Goal: Information Seeking & Learning: Learn about a topic

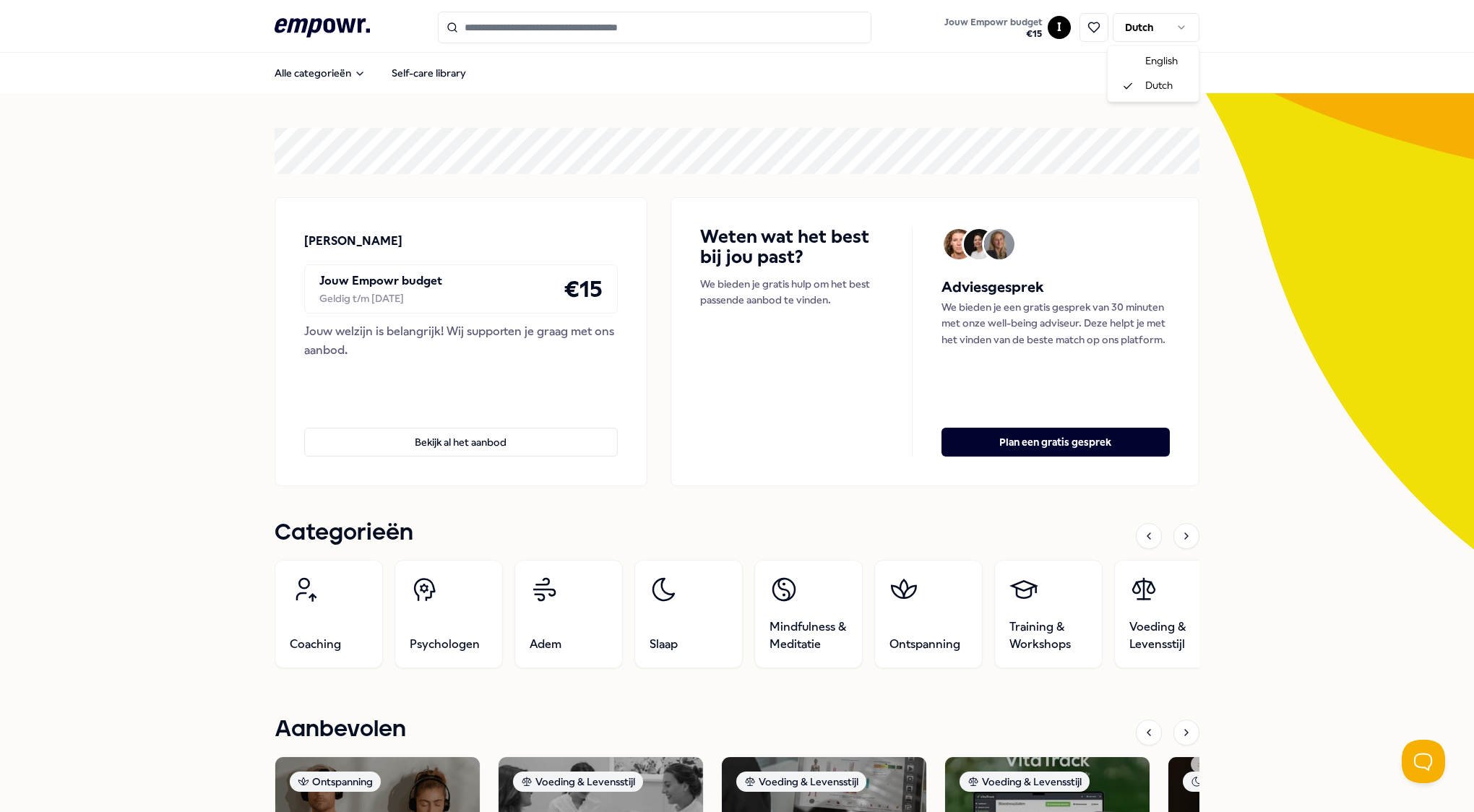
click at [1134, 32] on html ".empowr-logo_svg__cls-1{fill:#03032f} Jouw Empowr budget € 15 I Dutch Alle cate…" at bounding box center [737, 406] width 1474 height 812
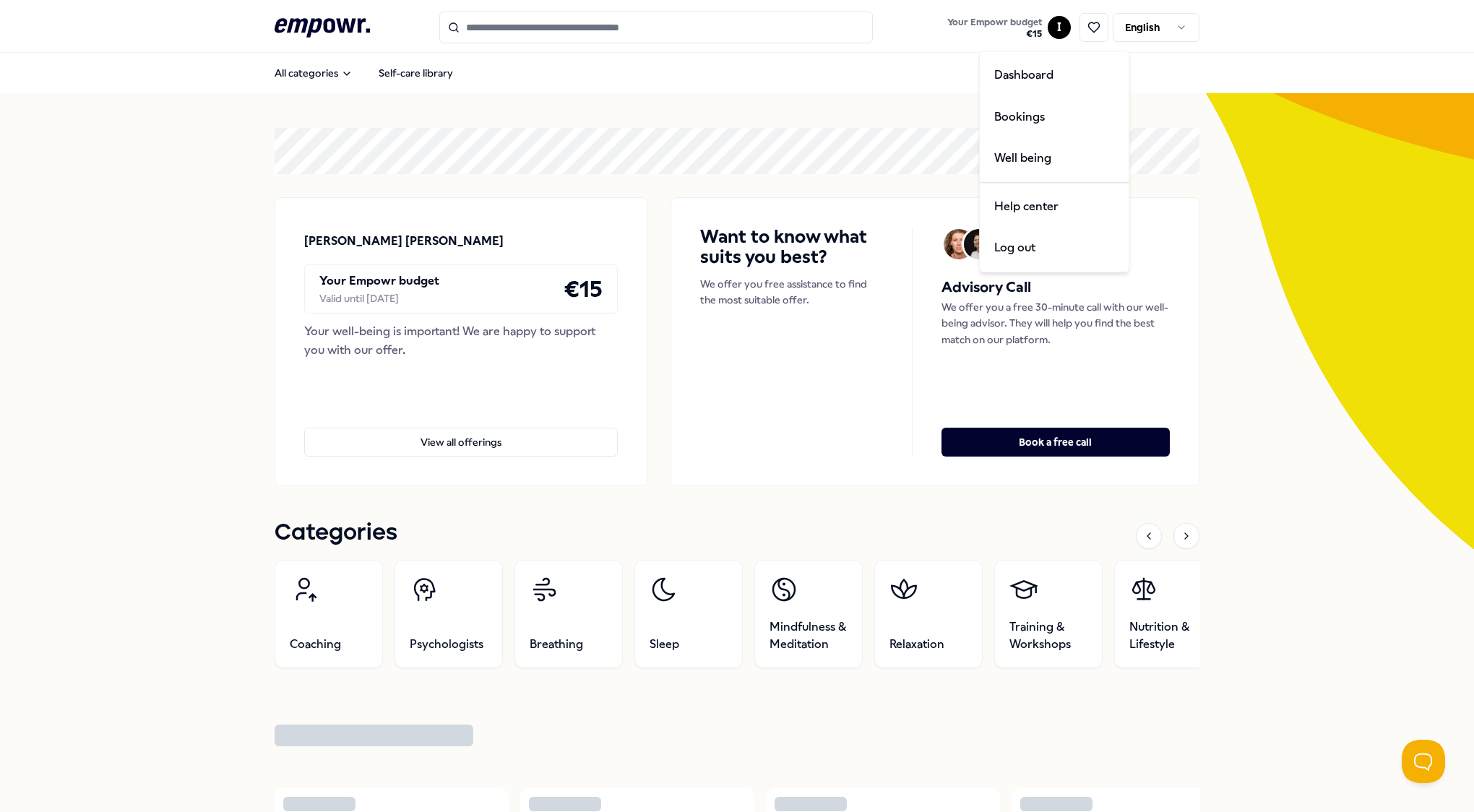
click at [1054, 27] on html ".empowr-logo_svg__cls-1{fill:#03032f} Your Empowr budget € 15 I English All cat…" at bounding box center [737, 406] width 1474 height 812
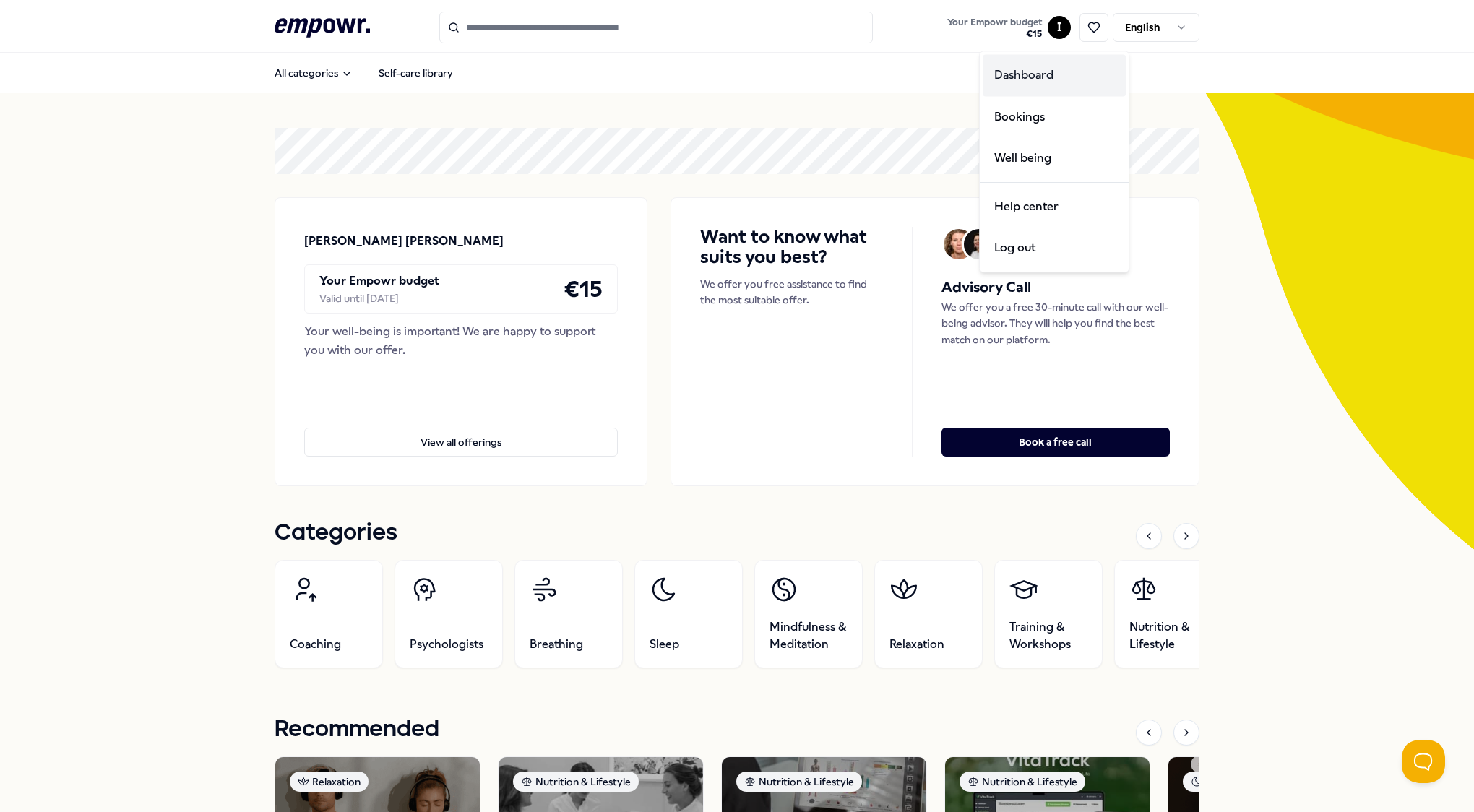
click at [1033, 72] on div "Dashboard" at bounding box center [1054, 75] width 143 height 42
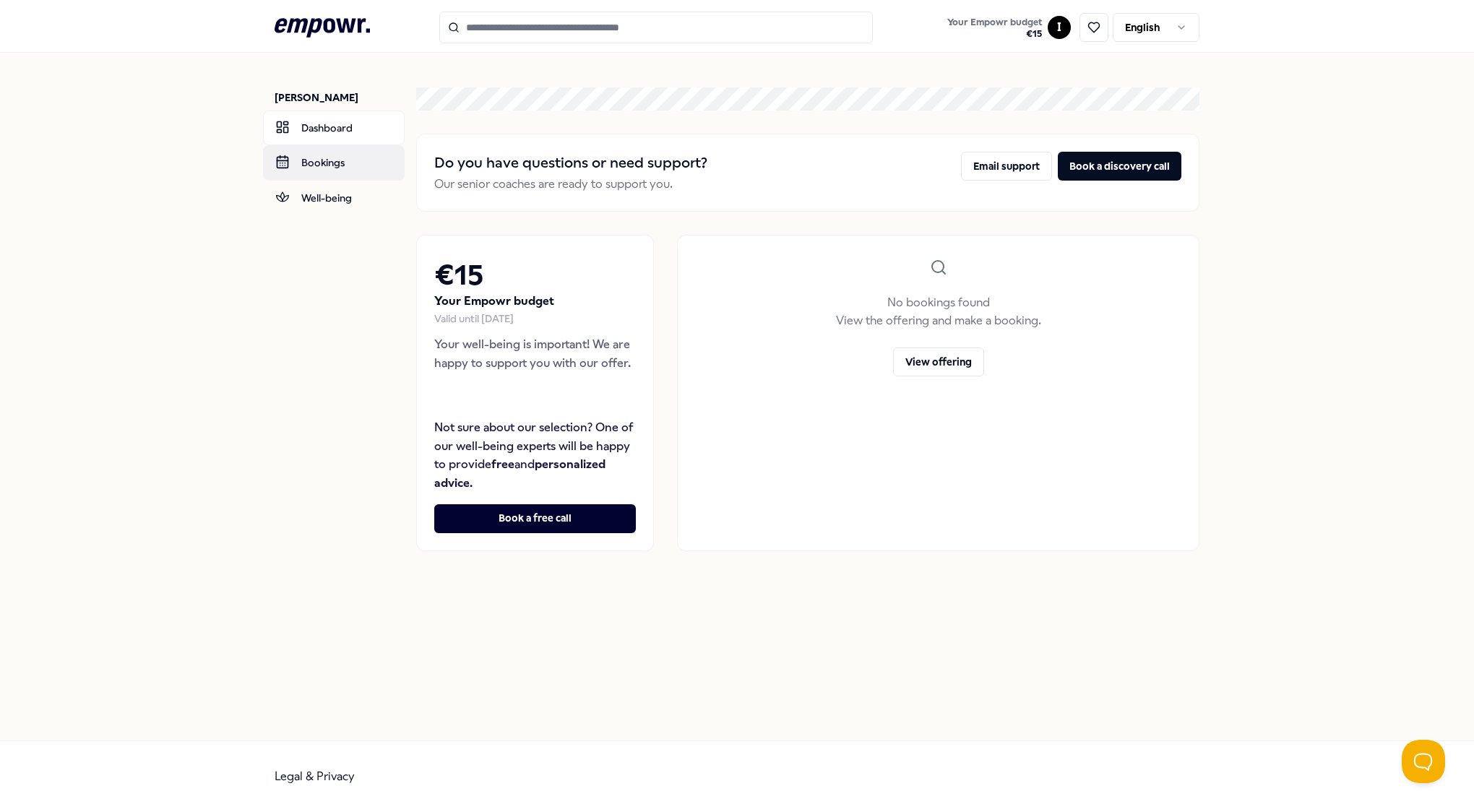
click at [318, 157] on link "Bookings" at bounding box center [333, 162] width 141 height 35
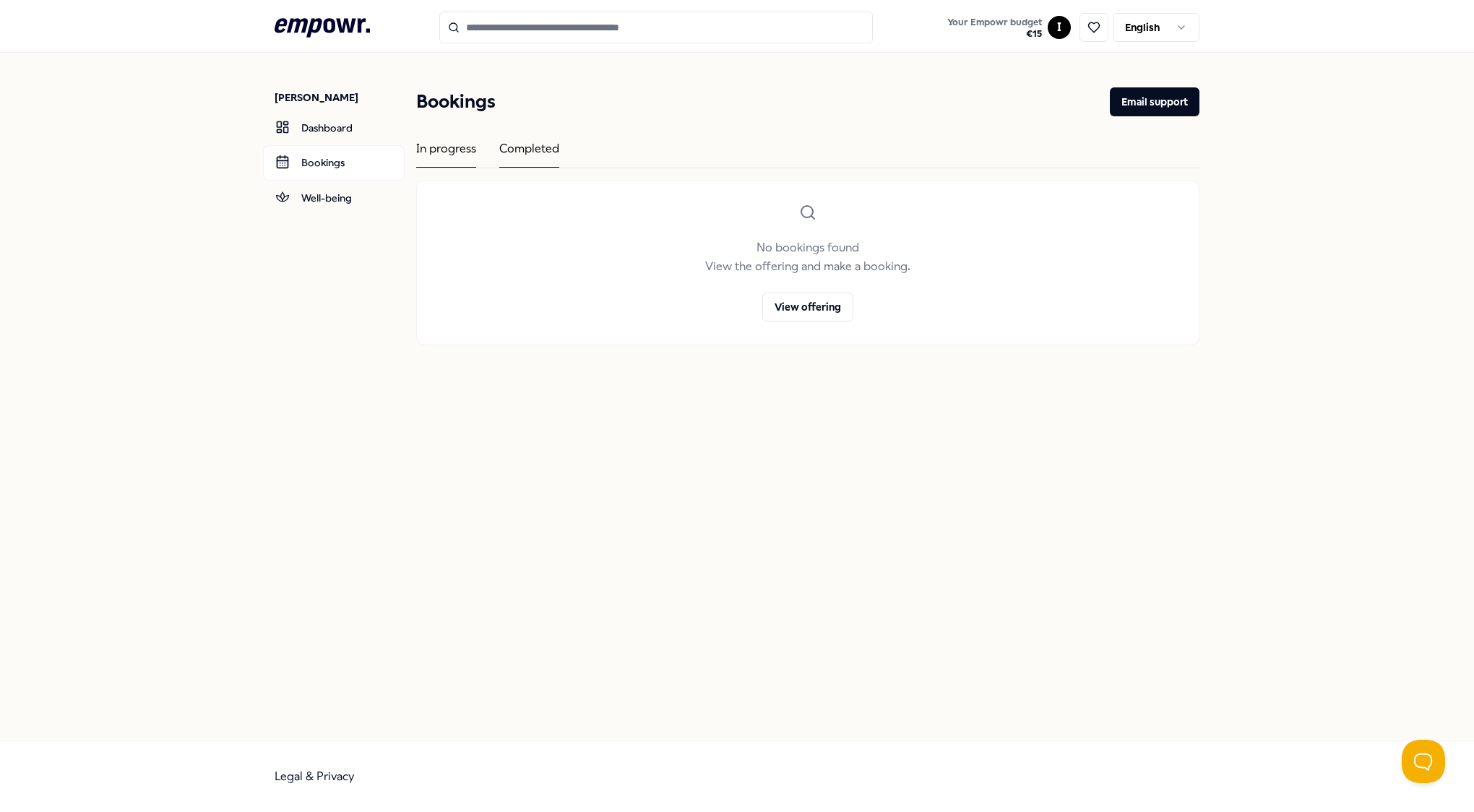
click at [512, 144] on div "Completed" at bounding box center [529, 153] width 60 height 28
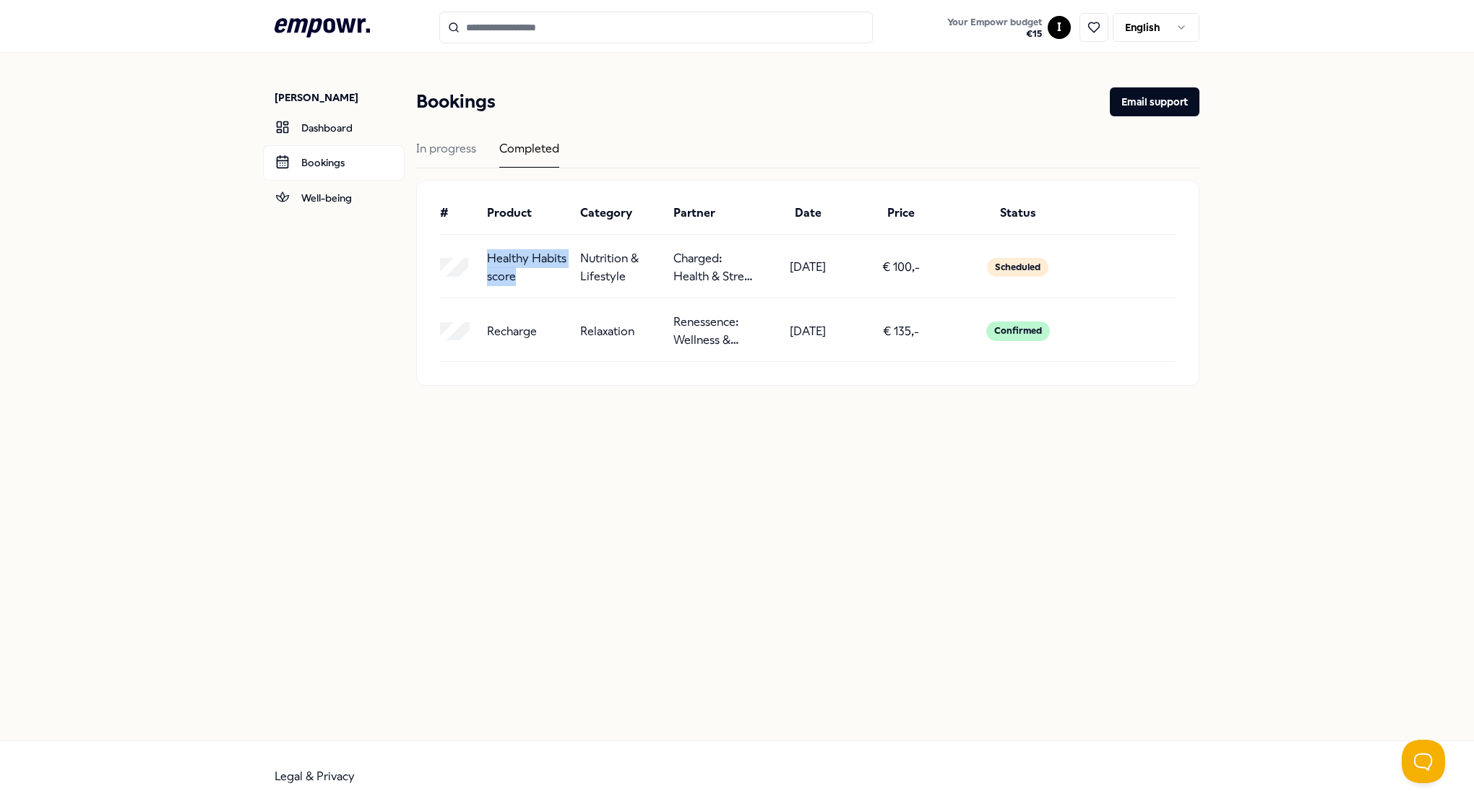
drag, startPoint x: 520, startPoint y: 276, endPoint x: 488, endPoint y: 255, distance: 38.3
click at [488, 255] on p "Healthy Habits score" at bounding box center [528, 267] width 82 height 37
copy p "Healthy Habits score"
click at [510, 28] on input "Search for products, categories or subcategories" at bounding box center [655, 27] width 433 height 32
paste input "**********"
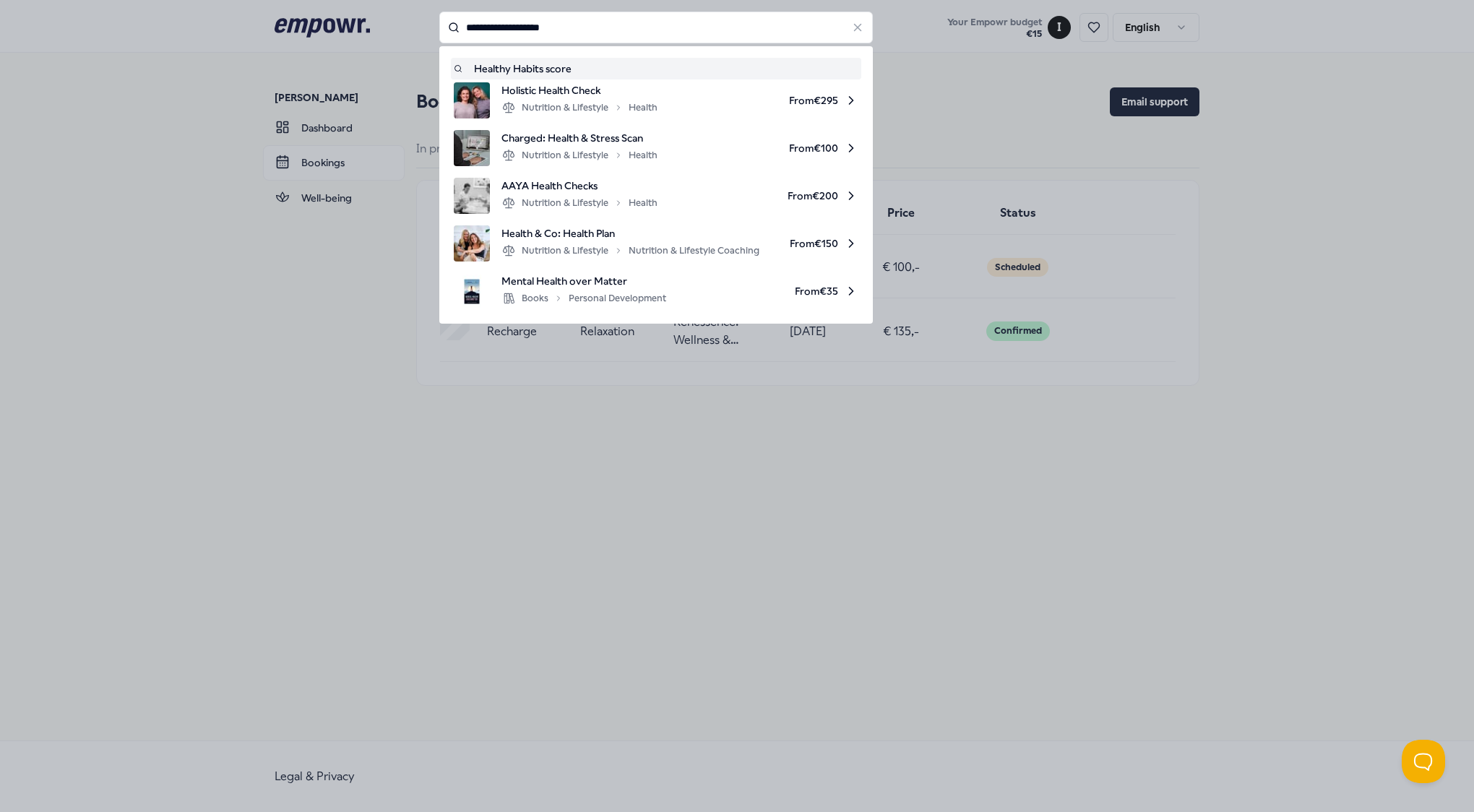
click at [550, 68] on div "Healthy Habits score" at bounding box center [656, 68] width 405 height 16
type input "**********"
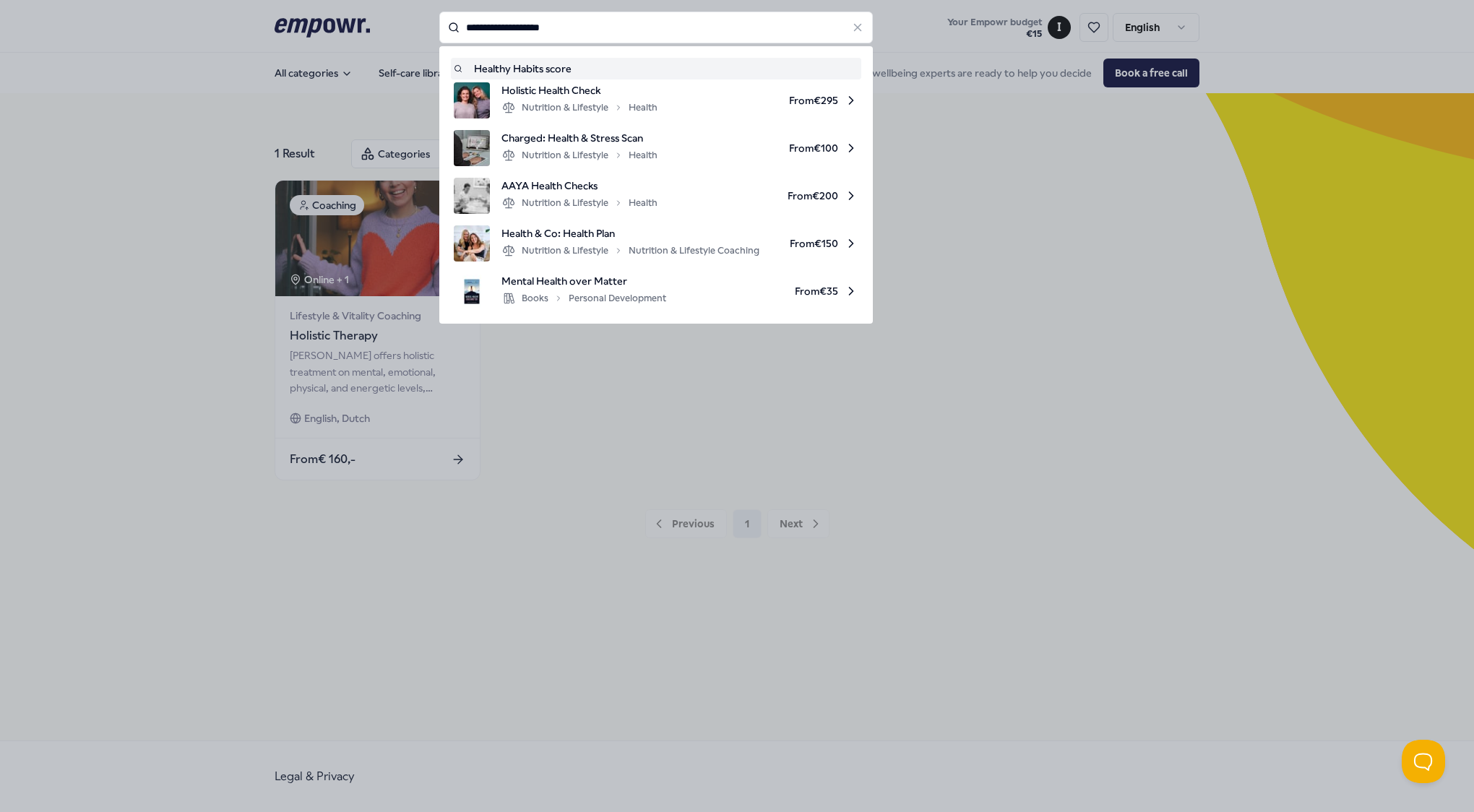
drag, startPoint x: 619, startPoint y: 24, endPoint x: 396, endPoint y: 24, distance: 223.0
click at [439, 24] on div "**********" at bounding box center [655, 27] width 433 height 32
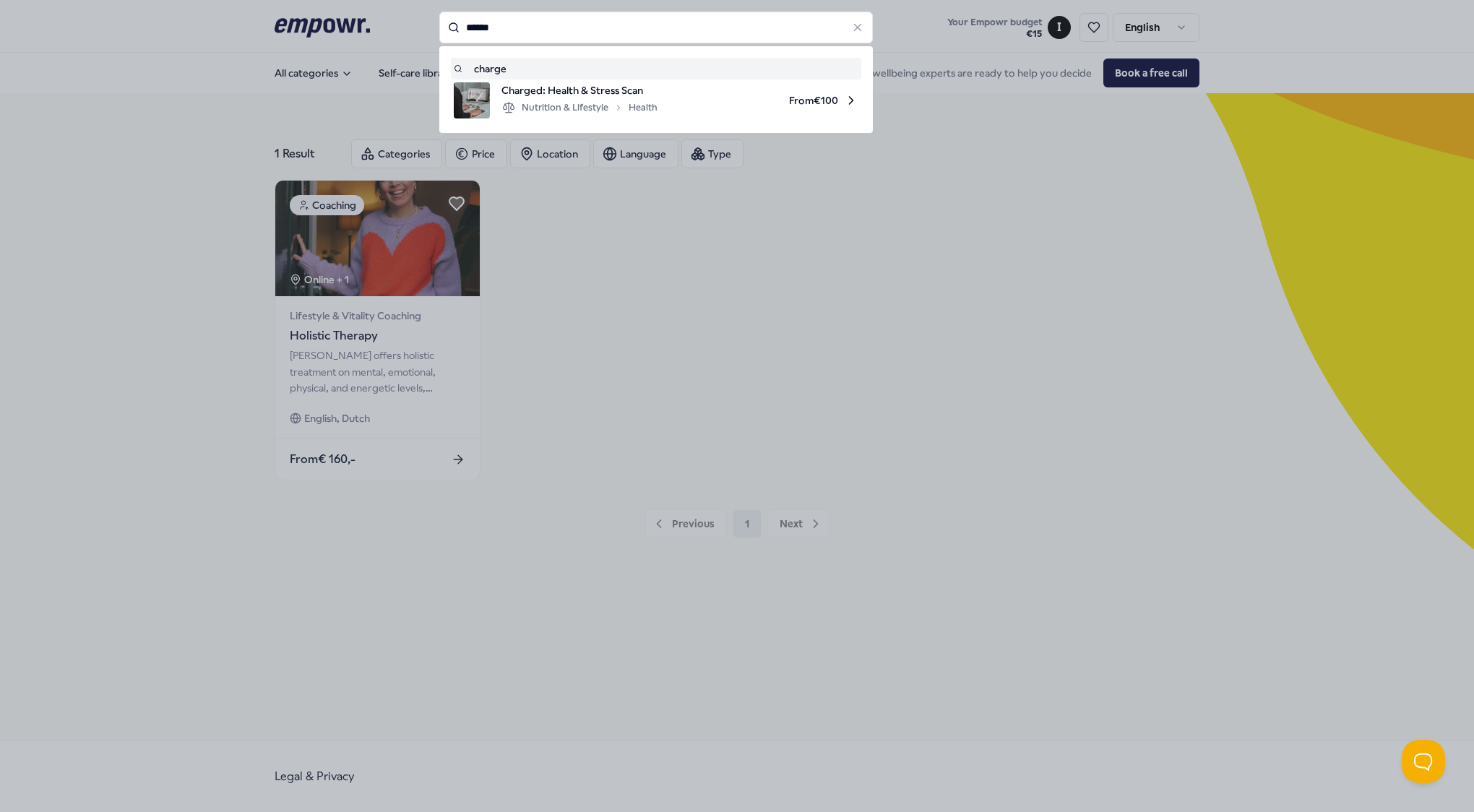
click at [584, 85] on span "Charged: Health & Stress Scan" at bounding box center [579, 90] width 156 height 16
type input "******"
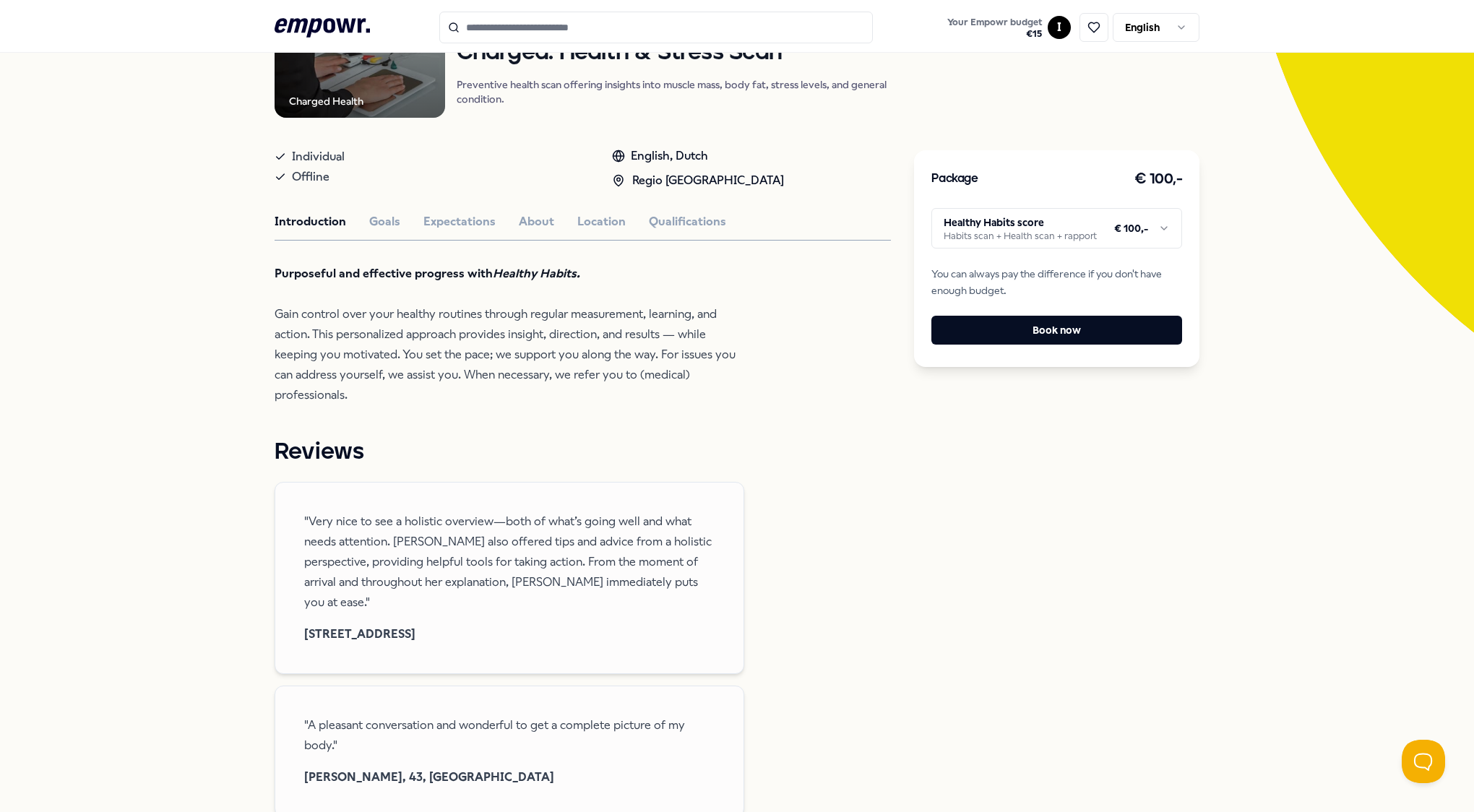
scroll to position [289, 0]
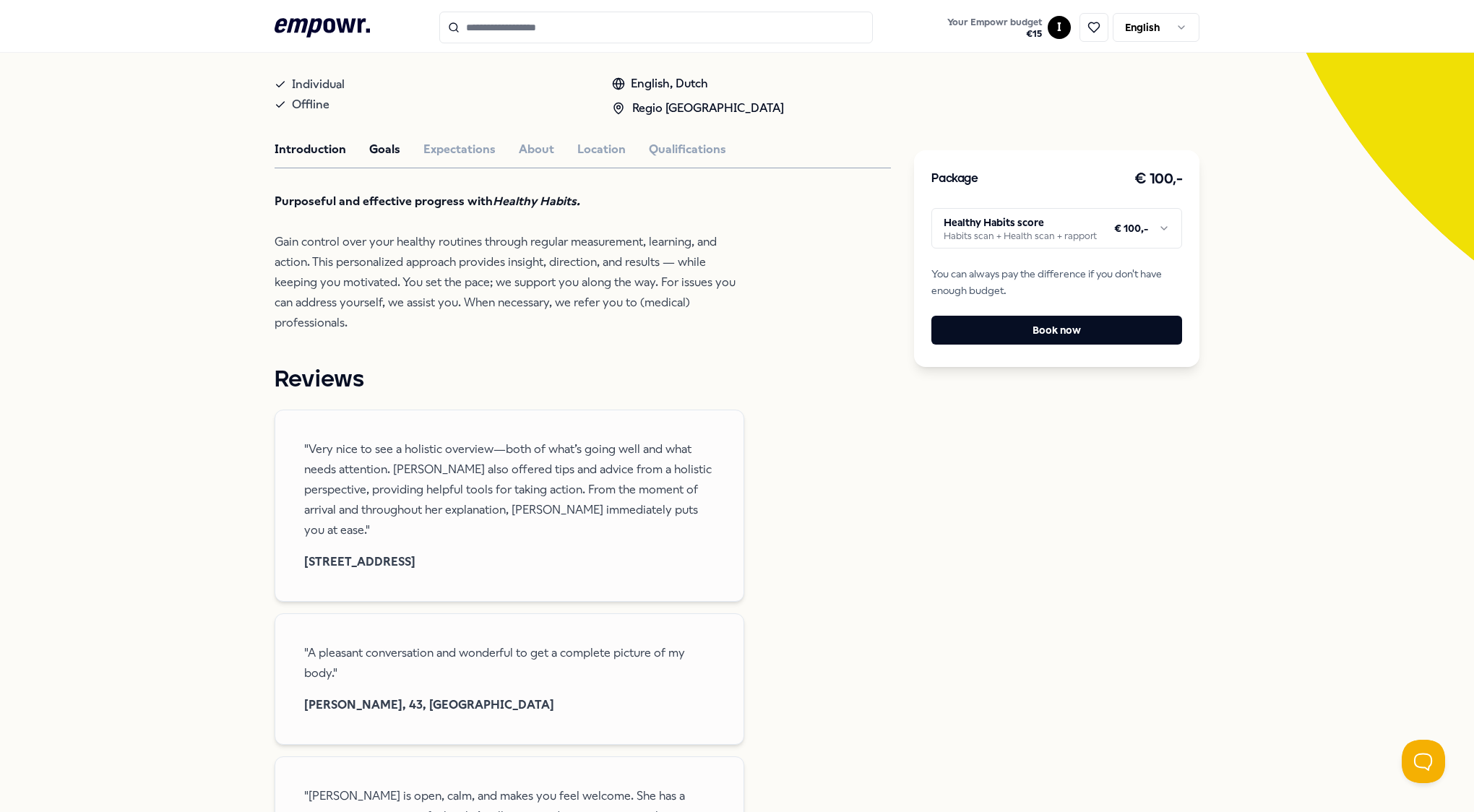
click at [386, 145] on button "Goals" at bounding box center [385, 150] width 31 height 19
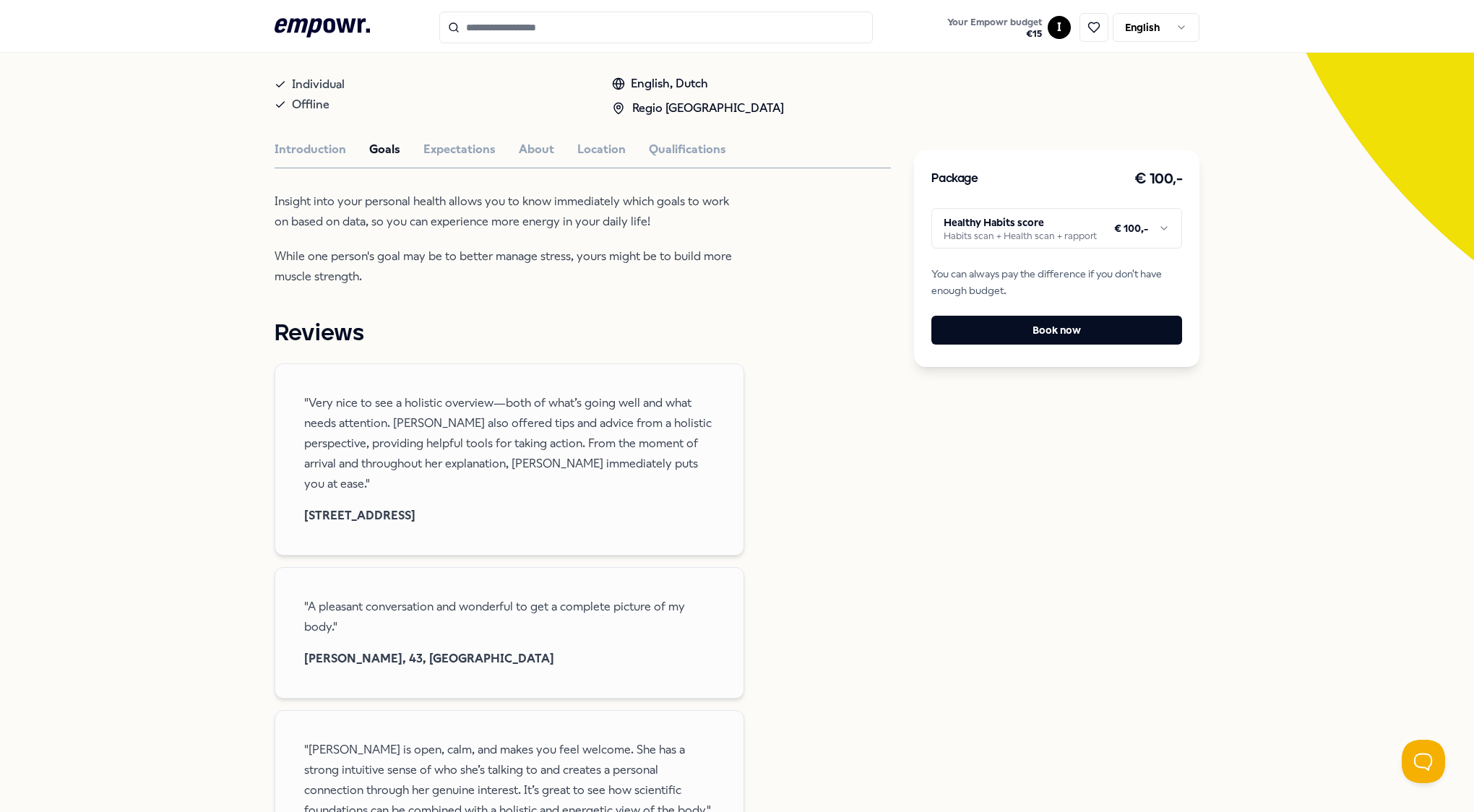
click at [458, 138] on div "Charged Health Nutrition & Lifestyle Charged: Health & Stress Scan Preventive h…" at bounding box center [583, 570] width 616 height 1390
click at [451, 148] on button "Expectations" at bounding box center [460, 150] width 72 height 19
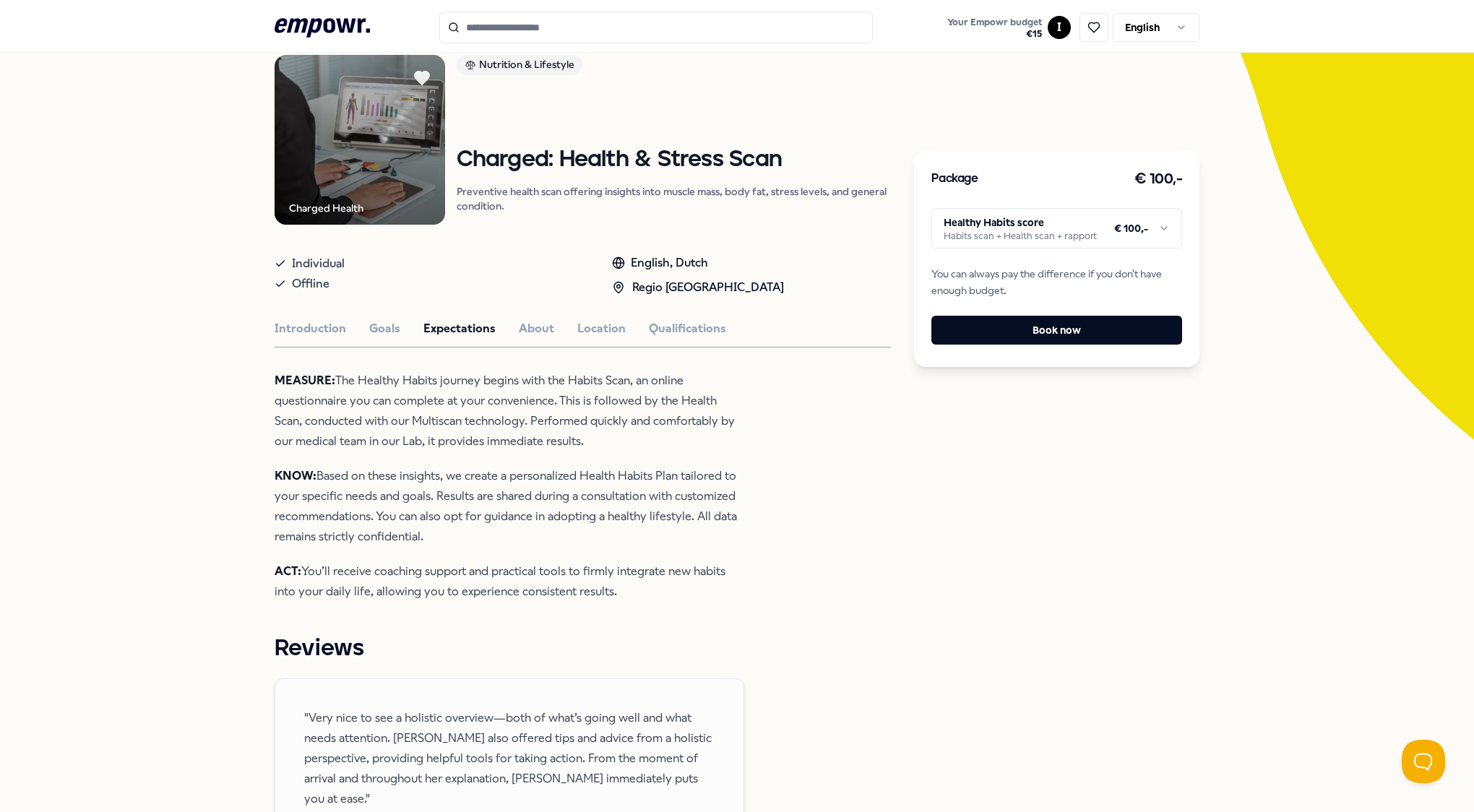
scroll to position [72, 0]
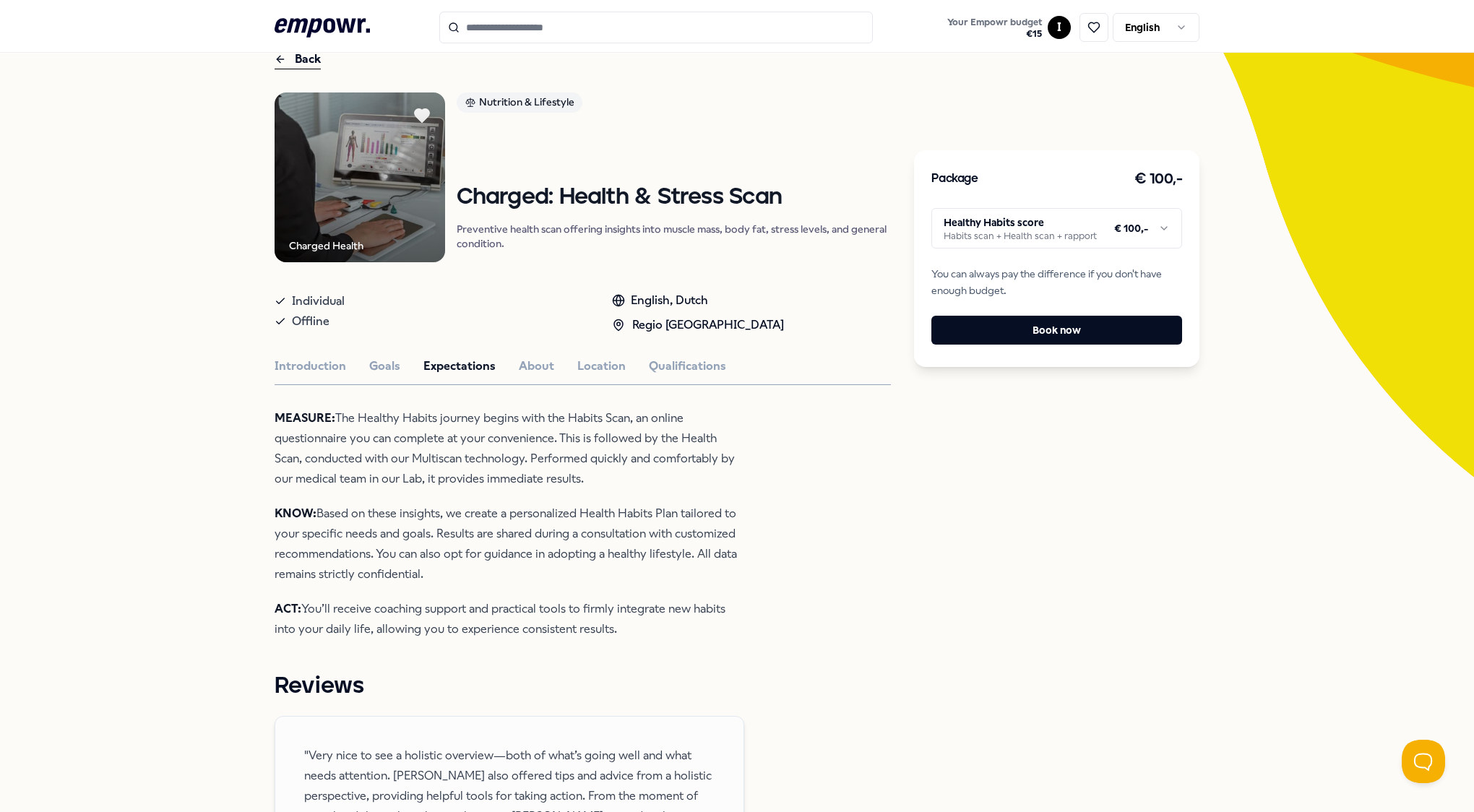
click at [1083, 231] on html ".empowr-logo_svg__cls-1{fill:#03032f} Your Empowr budget € 15 I English All cat…" at bounding box center [737, 406] width 1474 height 812
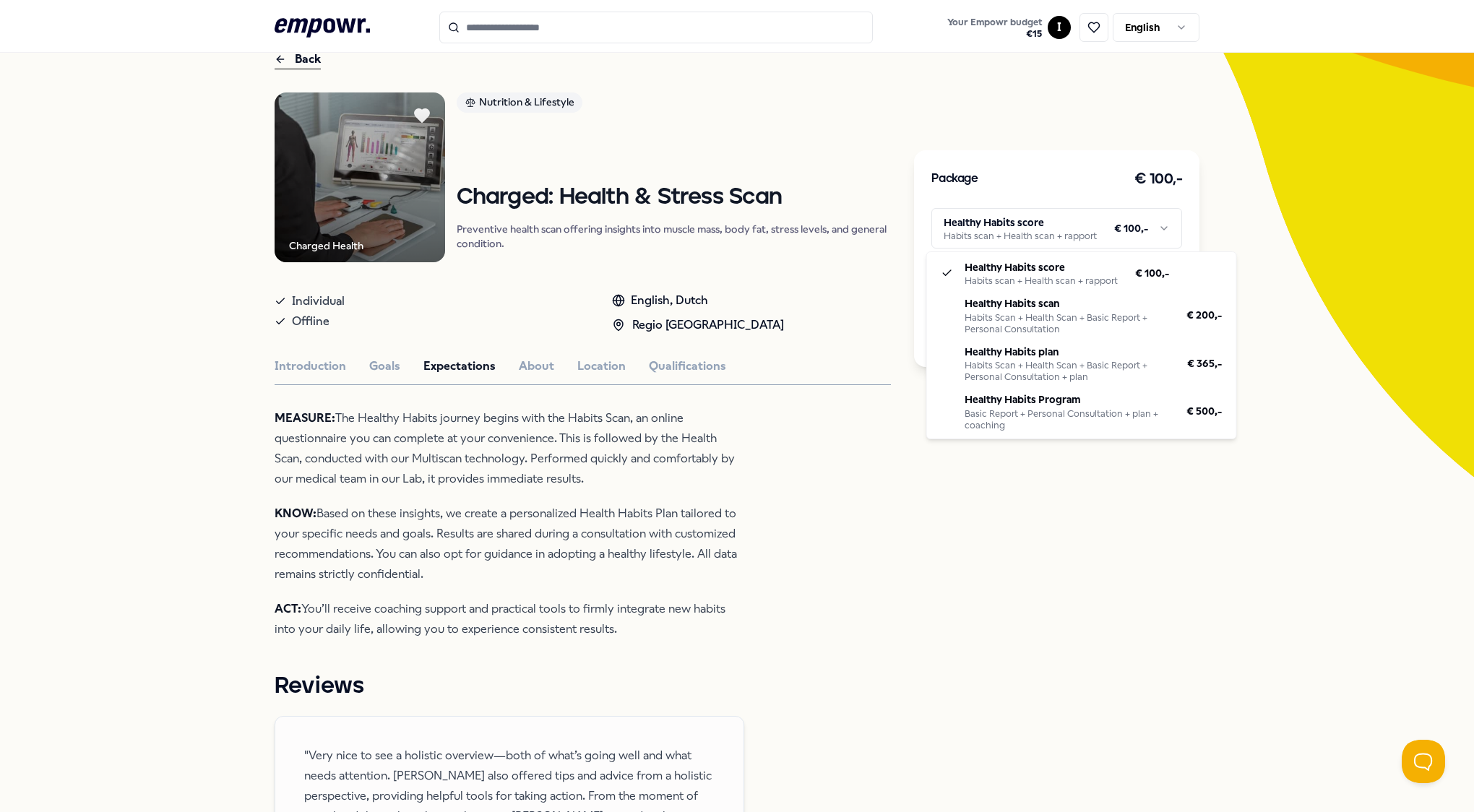
click at [1210, 165] on html ".empowr-logo_svg__cls-1{fill:#03032f} Your Empowr budget € 15 I English All cat…" at bounding box center [737, 406] width 1474 height 812
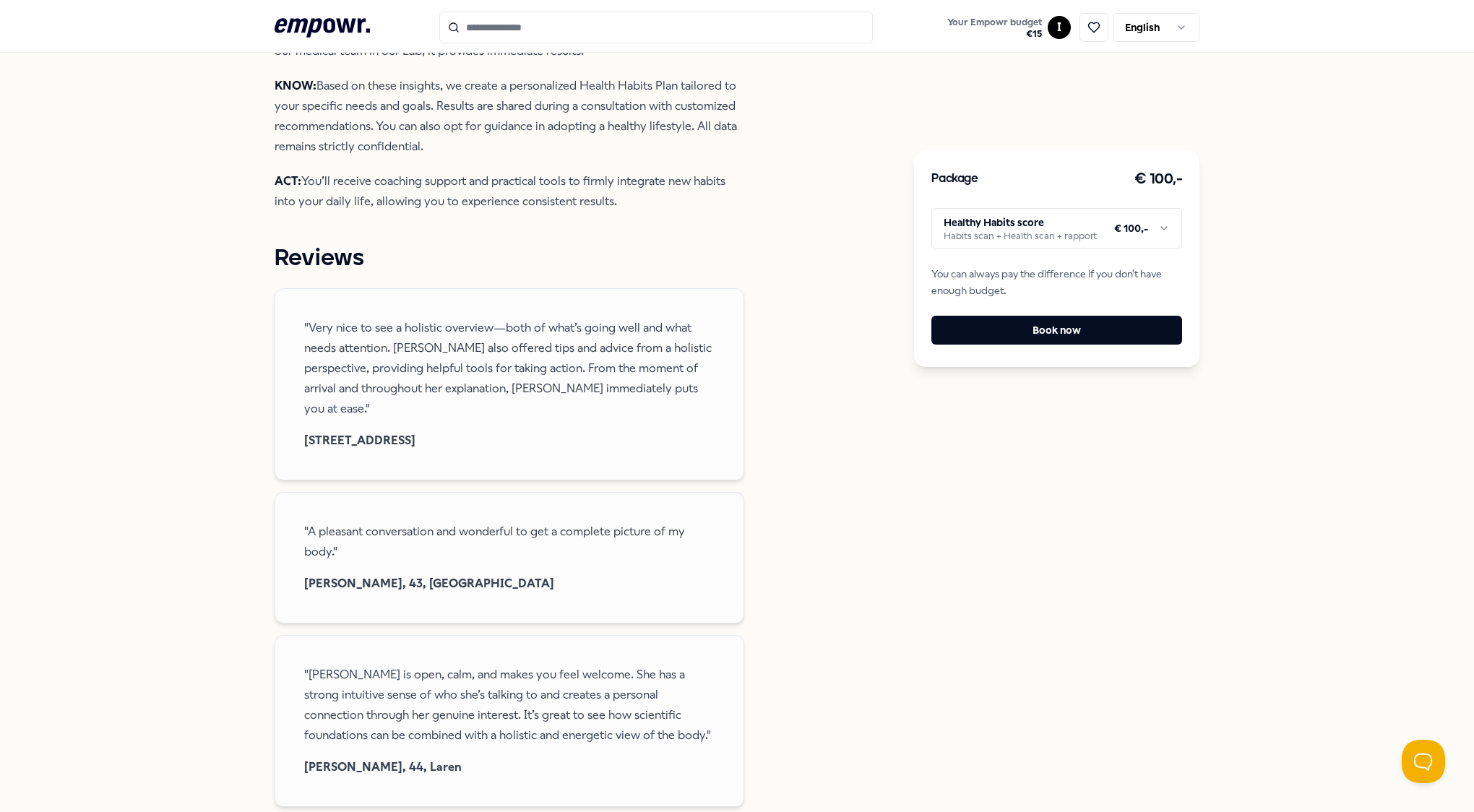
scroll to position [506, 0]
